Goal: Task Accomplishment & Management: Manage account settings

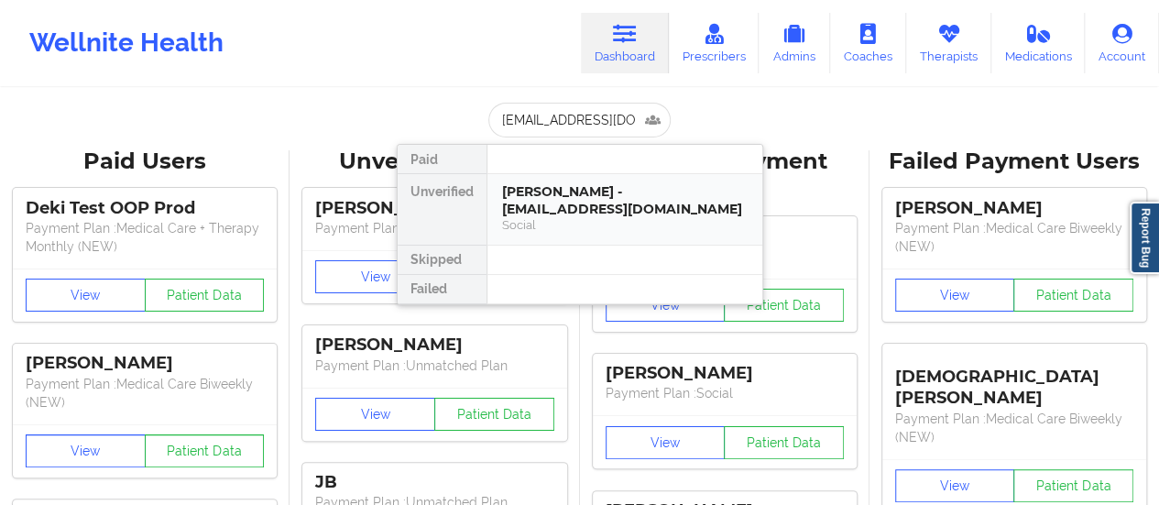
click at [550, 191] on div "[PERSON_NAME] - [EMAIL_ADDRESS][DOMAIN_NAME]" at bounding box center [625, 200] width 246 height 34
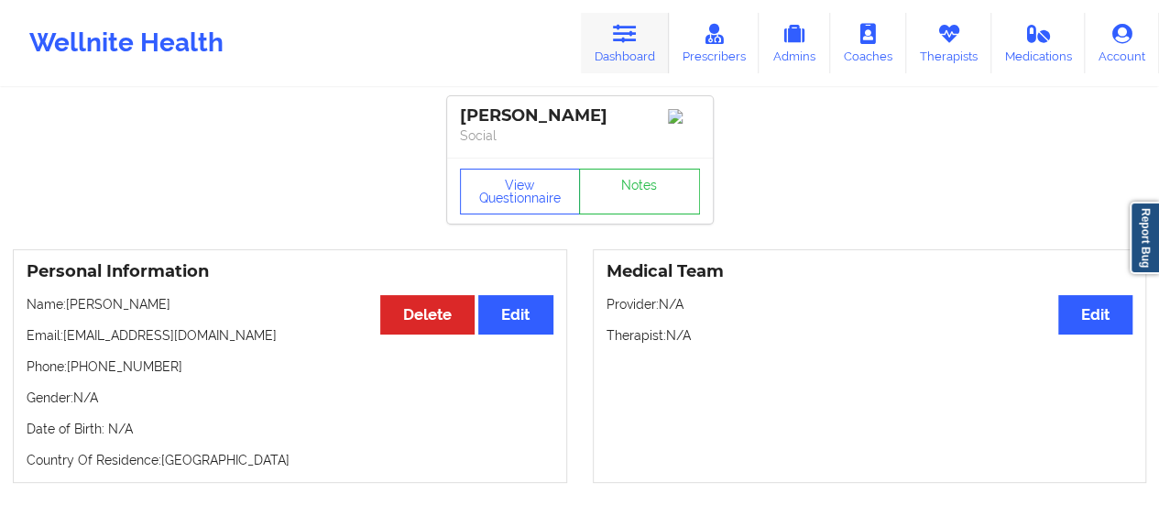
click at [612, 19] on link "Dashboard" at bounding box center [625, 43] width 88 height 60
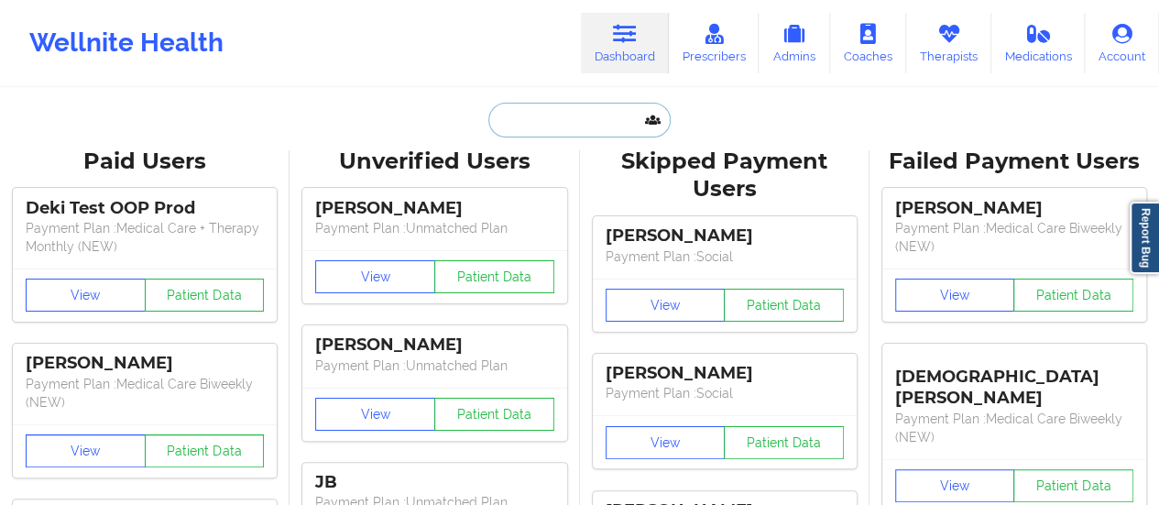
click at [535, 136] on input "text" at bounding box center [578, 120] width 181 height 35
paste input "[EMAIL_ADDRESS][DOMAIN_NAME]"
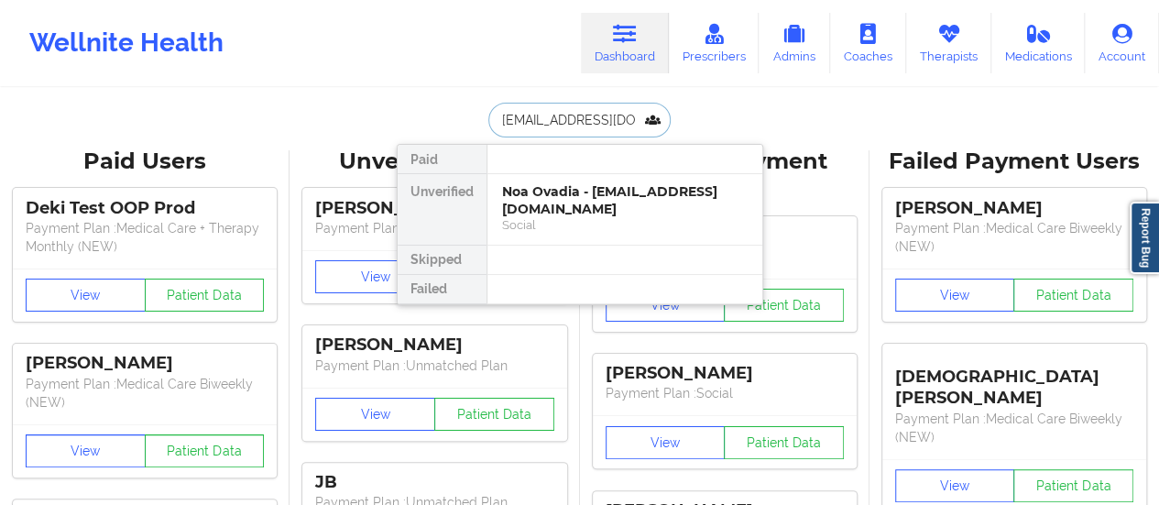
type input "[EMAIL_ADDRESS][DOMAIN_NAME]"
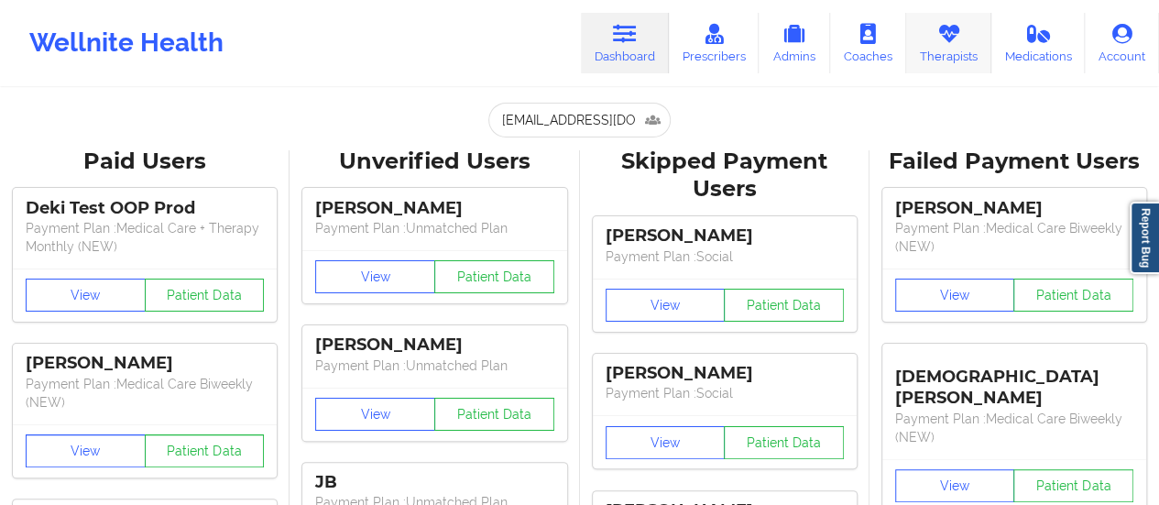
click at [946, 36] on icon at bounding box center [948, 34] width 24 height 20
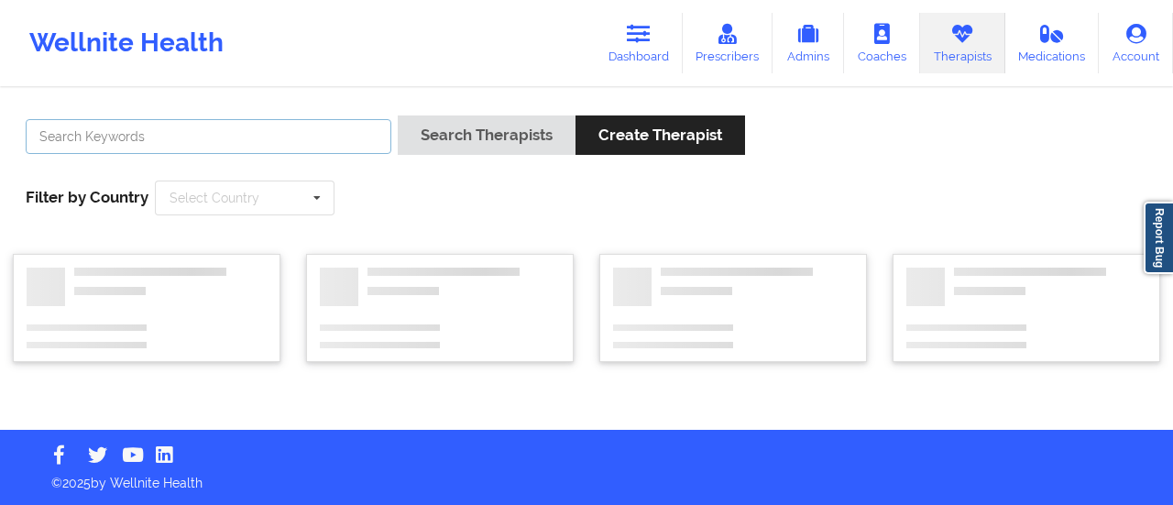
click at [353, 135] on input "text" at bounding box center [209, 136] width 366 height 35
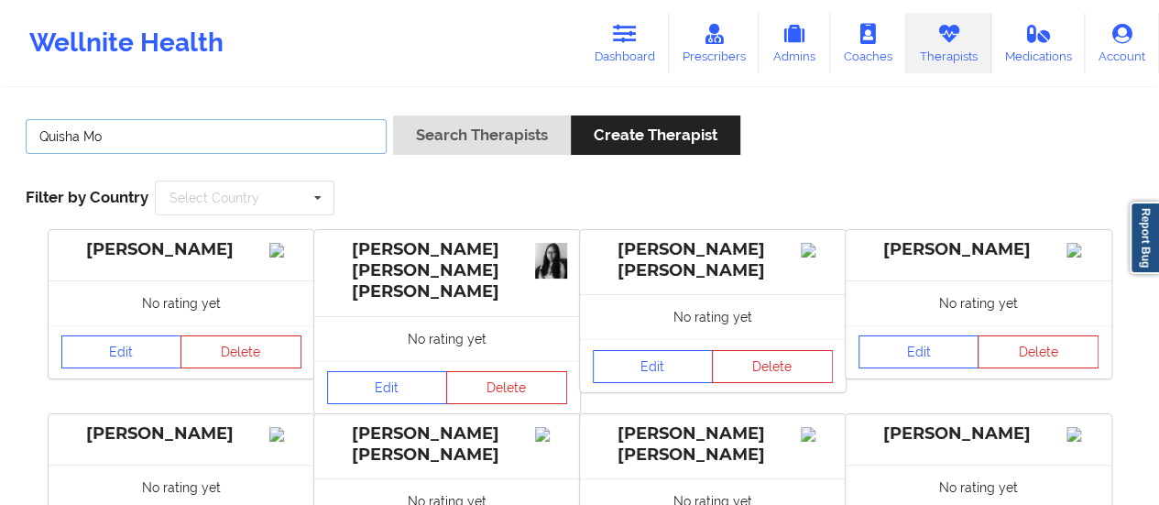
type input "Quisha Mo"
click at [393, 115] on button "Search Therapists" at bounding box center [482, 134] width 178 height 39
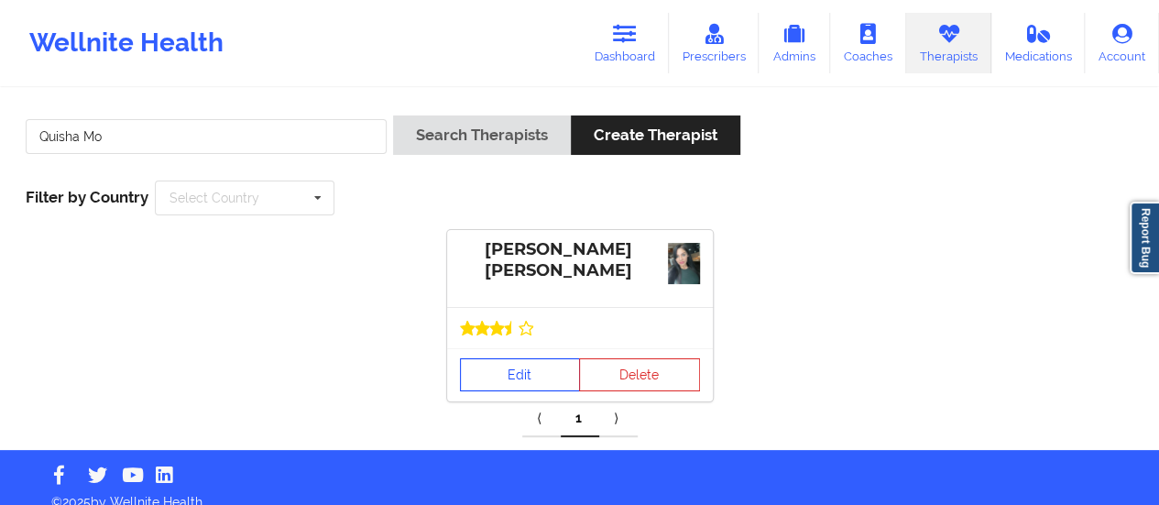
click at [515, 358] on link "Edit" at bounding box center [520, 374] width 121 height 33
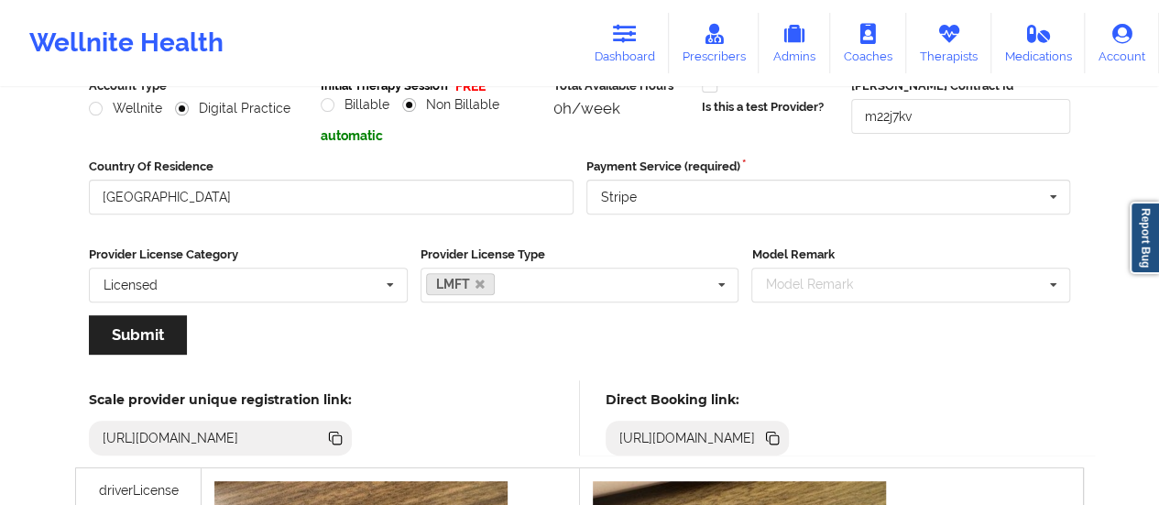
scroll to position [248, 0]
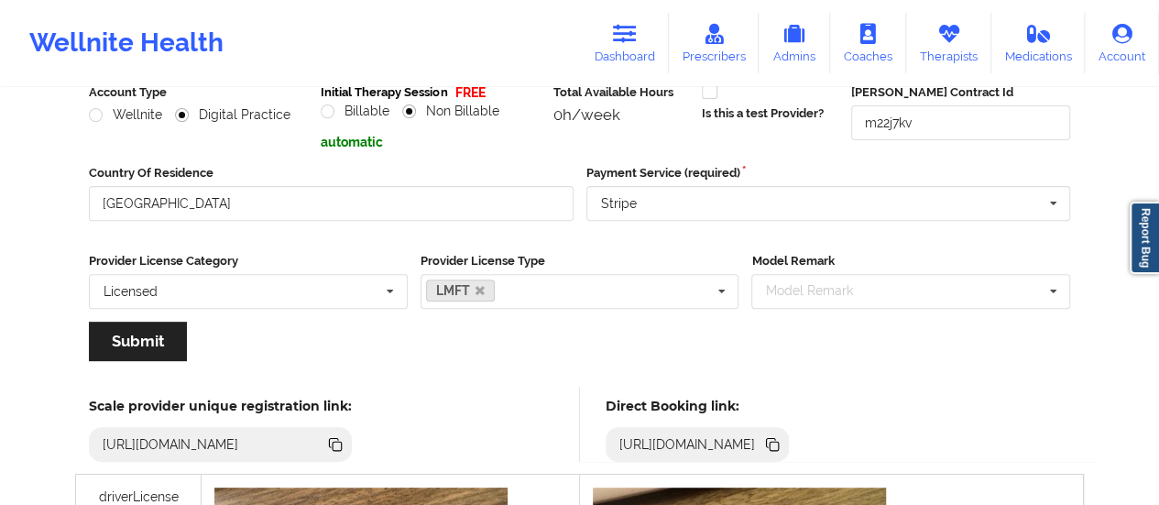
click at [779, 442] on icon at bounding box center [774, 446] width 9 height 9
